Goal: Task Accomplishment & Management: Manage account settings

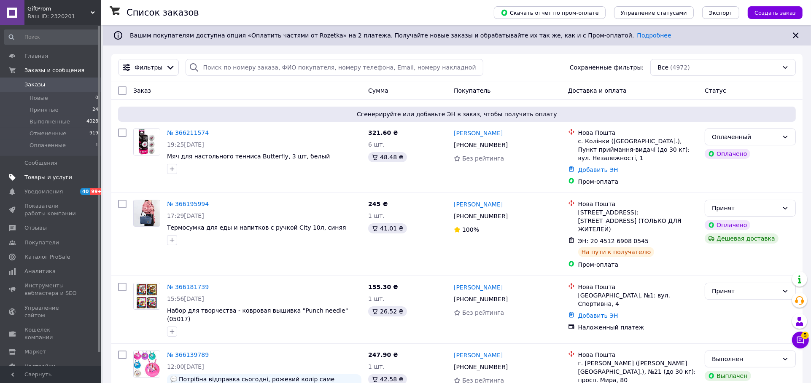
click at [49, 179] on span "Товары и услуги" at bounding box center [48, 178] width 48 height 8
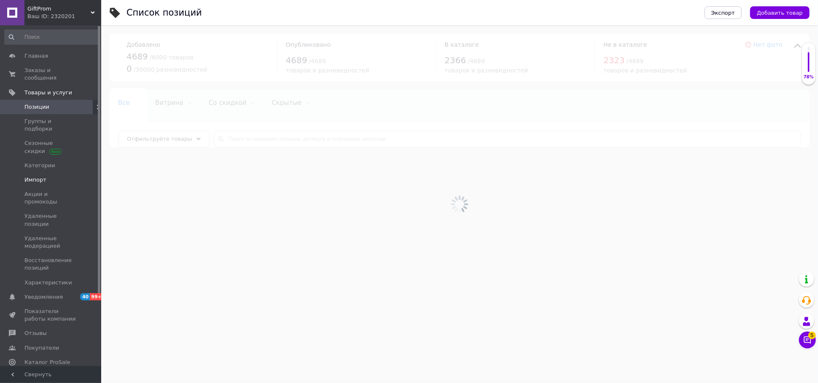
click at [47, 173] on link "Импорт" at bounding box center [51, 180] width 103 height 14
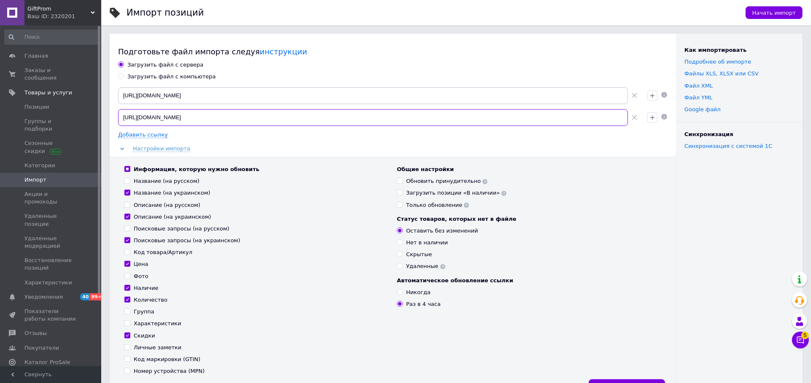
click at [242, 121] on input "[URL][DOMAIN_NAME]" at bounding box center [373, 117] width 510 height 17
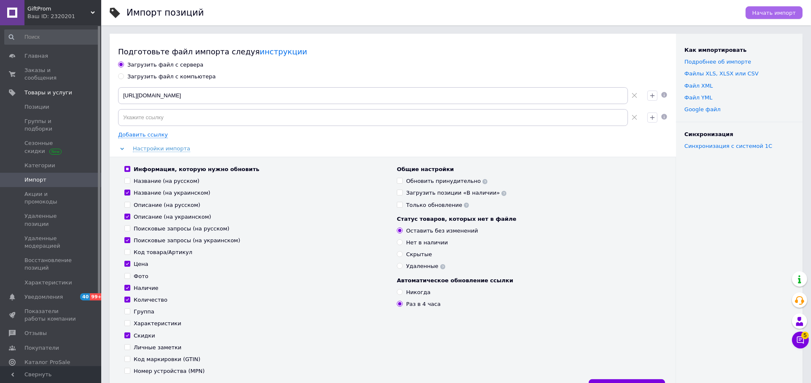
click at [783, 14] on span "Начать импорт" at bounding box center [773, 13] width 43 height 6
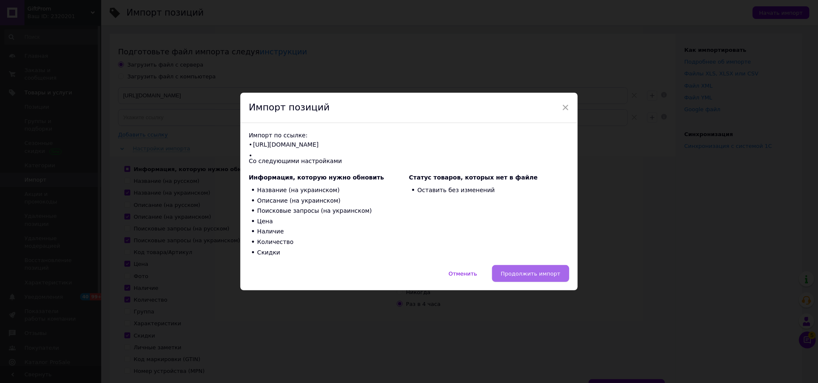
click at [536, 273] on span "Продолжить импорт" at bounding box center [530, 274] width 59 height 6
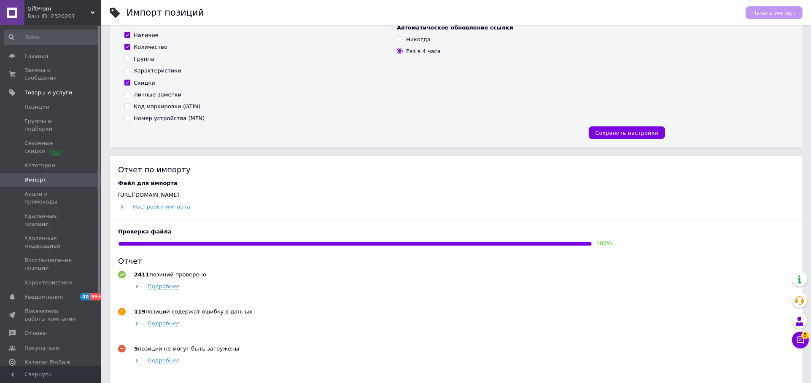
scroll to position [374, 0]
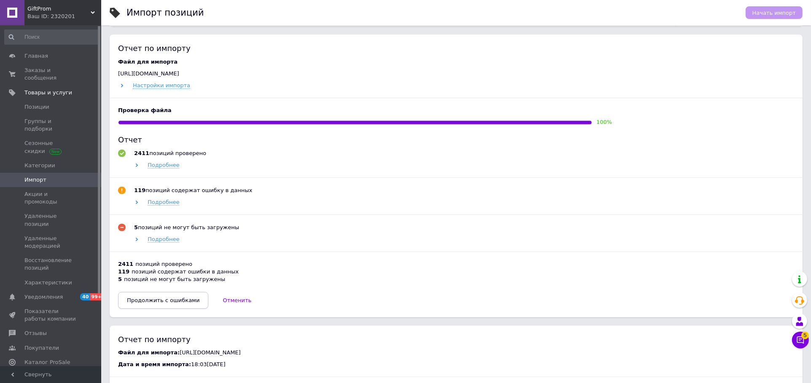
click at [167, 304] on span "Продолжить с ошибками" at bounding box center [163, 300] width 73 height 6
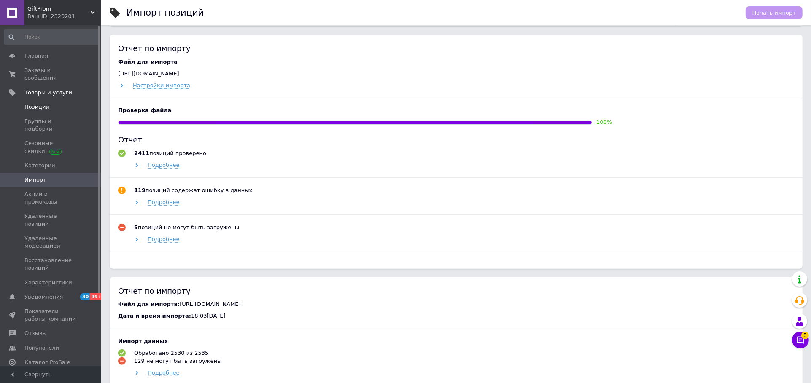
scroll to position [352, 0]
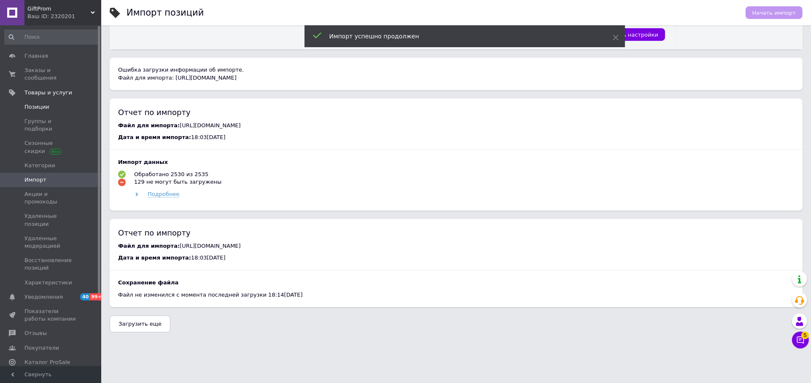
click at [45, 103] on span "Позиции" at bounding box center [36, 107] width 25 height 8
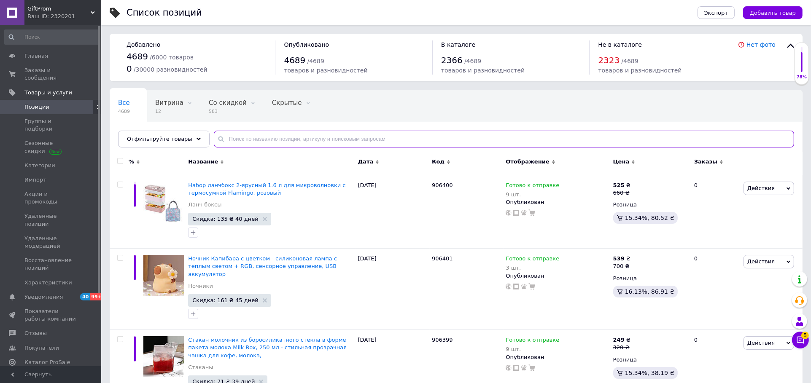
click at [240, 137] on input "text" at bounding box center [504, 139] width 580 height 17
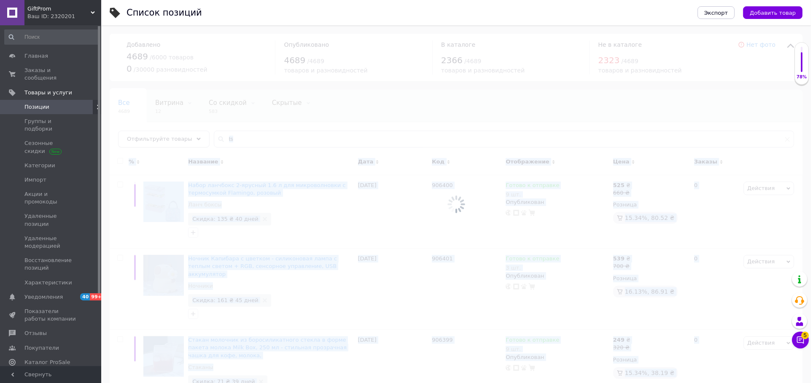
drag, startPoint x: 265, startPoint y: 139, endPoint x: 194, endPoint y: 141, distance: 70.4
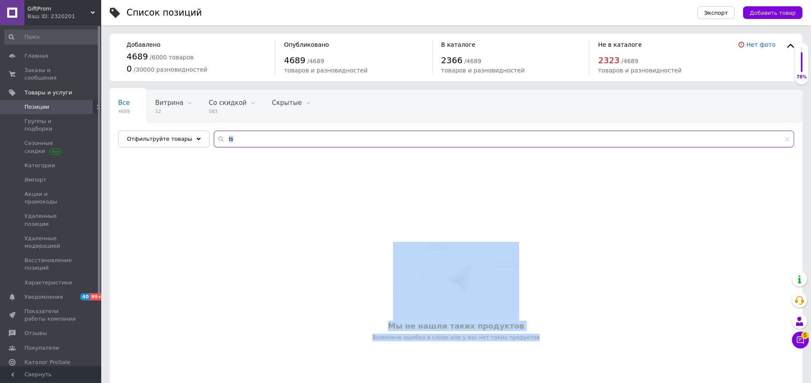
click at [255, 144] on input "ts" at bounding box center [504, 139] width 580 height 17
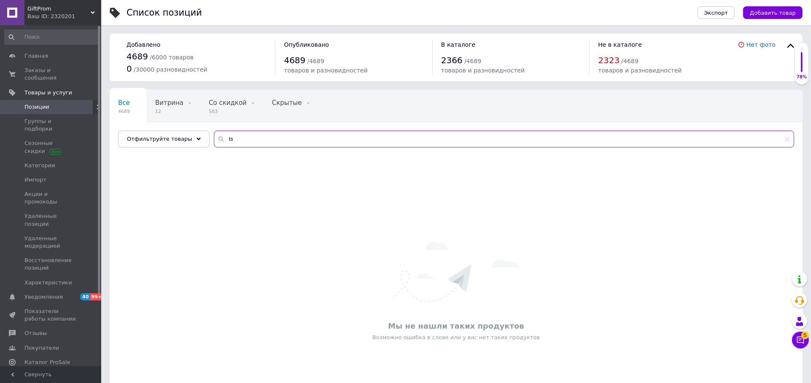
click at [255, 144] on input "ts" at bounding box center [504, 139] width 580 height 17
drag, startPoint x: 258, startPoint y: 143, endPoint x: 190, endPoint y: 142, distance: 68.3
click at [190, 142] on div "Отфильтруйте товары ts" at bounding box center [456, 139] width 676 height 17
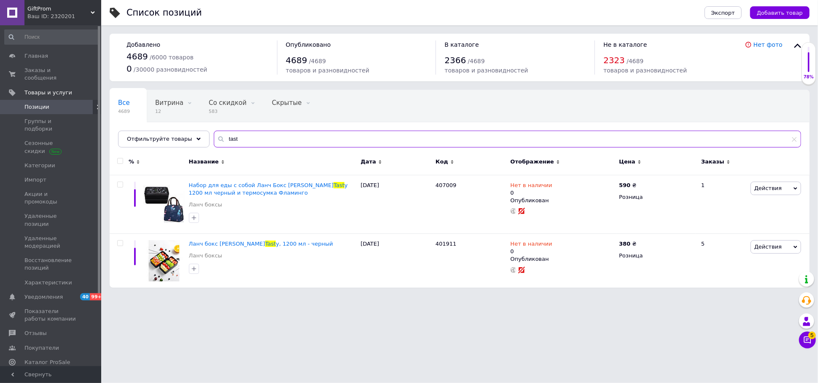
click at [250, 139] on input "tast" at bounding box center [507, 139] width 587 height 17
click at [250, 138] on input "tast" at bounding box center [507, 139] width 587 height 17
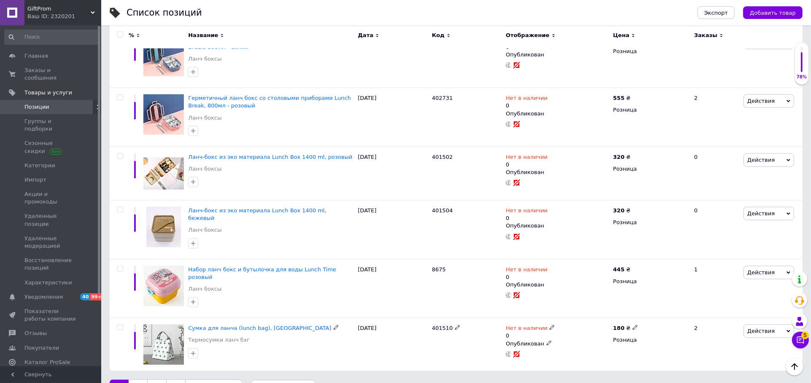
scroll to position [136, 0]
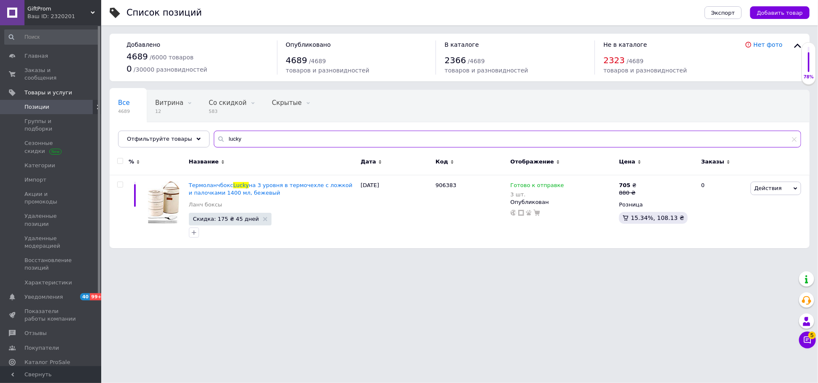
type input "lucky"
click at [46, 173] on link "Импорт" at bounding box center [51, 180] width 103 height 14
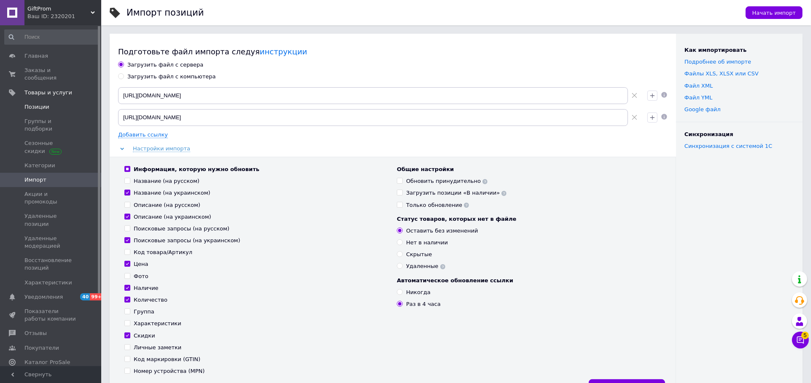
click at [45, 103] on span "Позиции" at bounding box center [36, 107] width 25 height 8
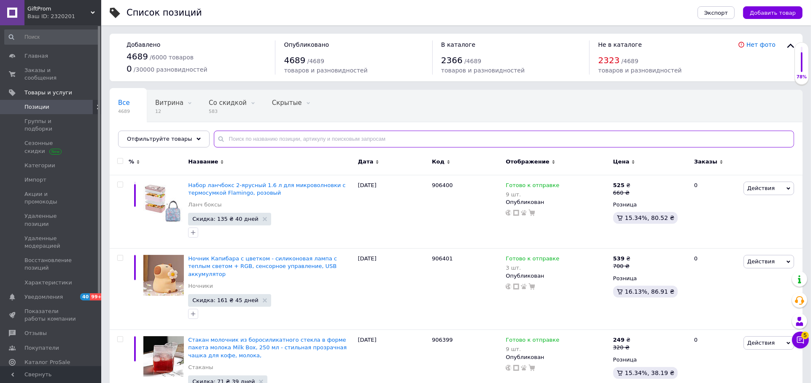
click at [246, 136] on input "text" at bounding box center [504, 139] width 580 height 17
paste input "Набір харчових термо ланч-боксів для супу та їжі 3 штуки в термочохлі 1400 мл, …"
type input "Набір харчових термо ланч-боксів для супу та їжі 3 штуки в термочохлі 1400 мл, …"
